Goal: Task Accomplishment & Management: Manage account settings

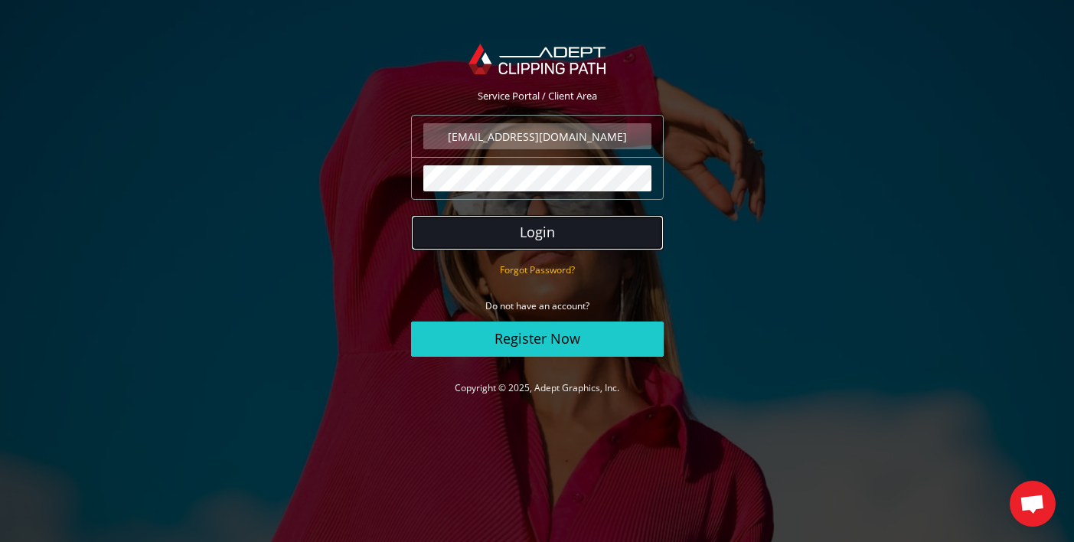
click at [546, 236] on button "Login" at bounding box center [537, 232] width 253 height 35
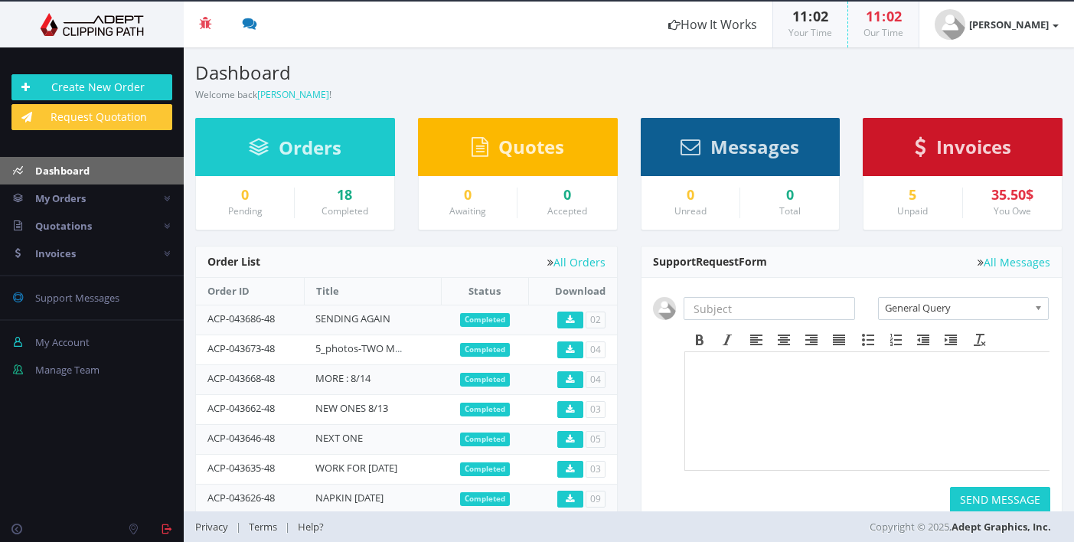
click at [494, 317] on span "Completed" at bounding box center [485, 320] width 50 height 14
click at [936, 134] on span "Invoices" at bounding box center [973, 146] width 75 height 25
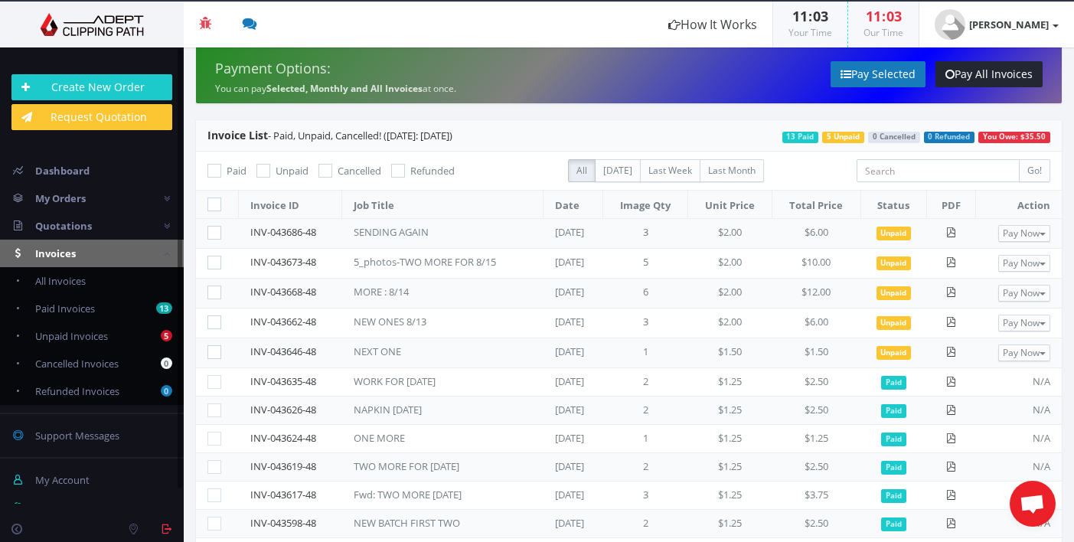
click at [391, 353] on div "NEXT ONE" at bounding box center [430, 351] width 153 height 15
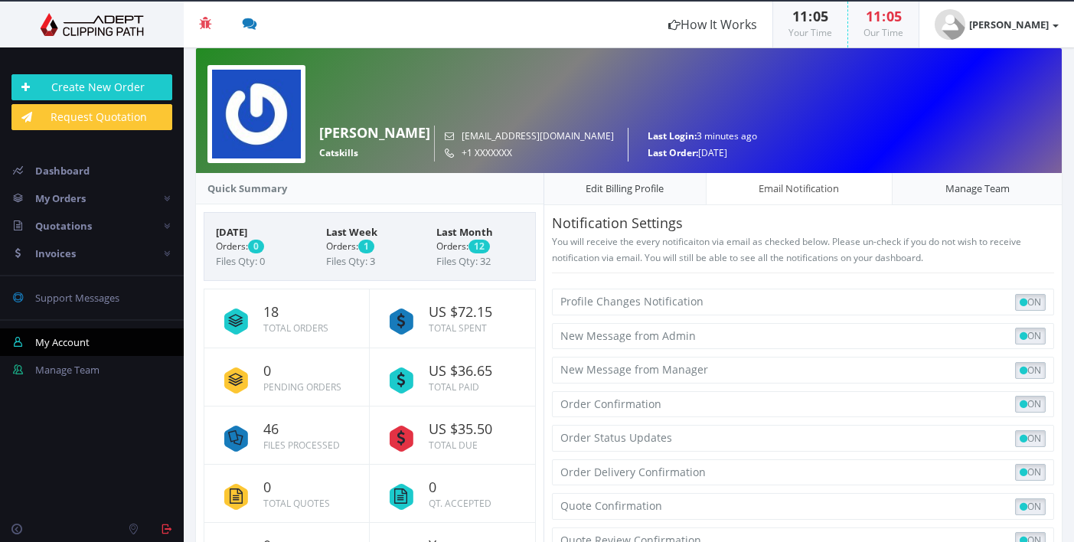
scroll to position [165, 0]
